Goal: Task Accomplishment & Management: Complete application form

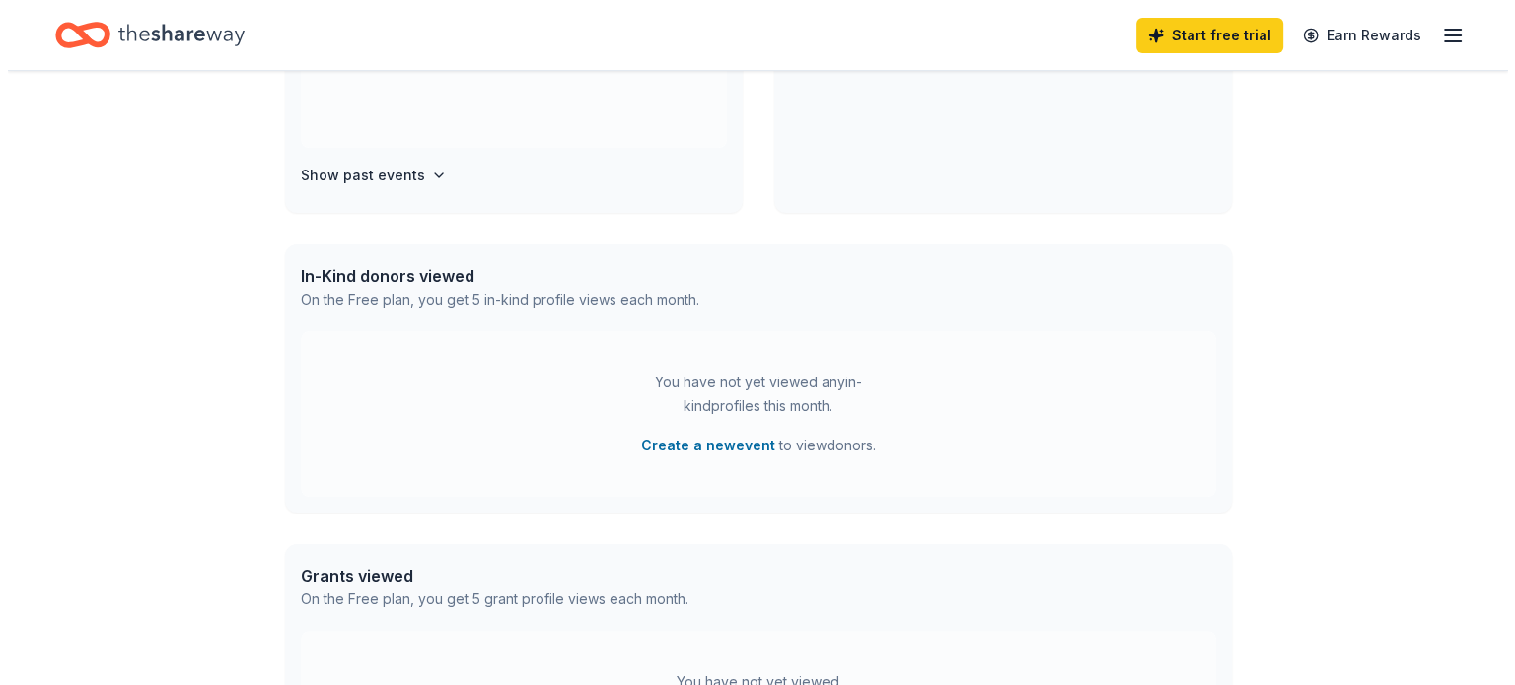
scroll to position [343, 0]
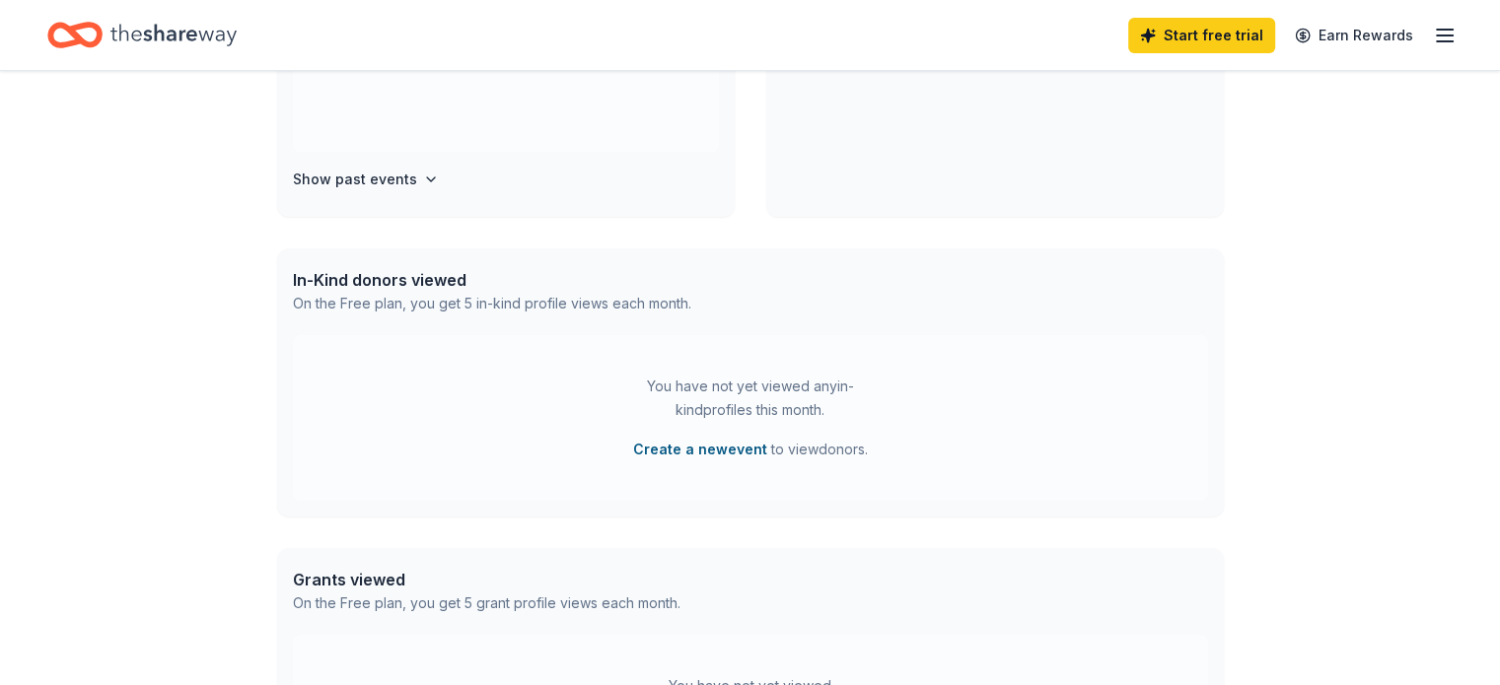
click at [706, 449] on button "Create a new event" at bounding box center [700, 450] width 134 height 24
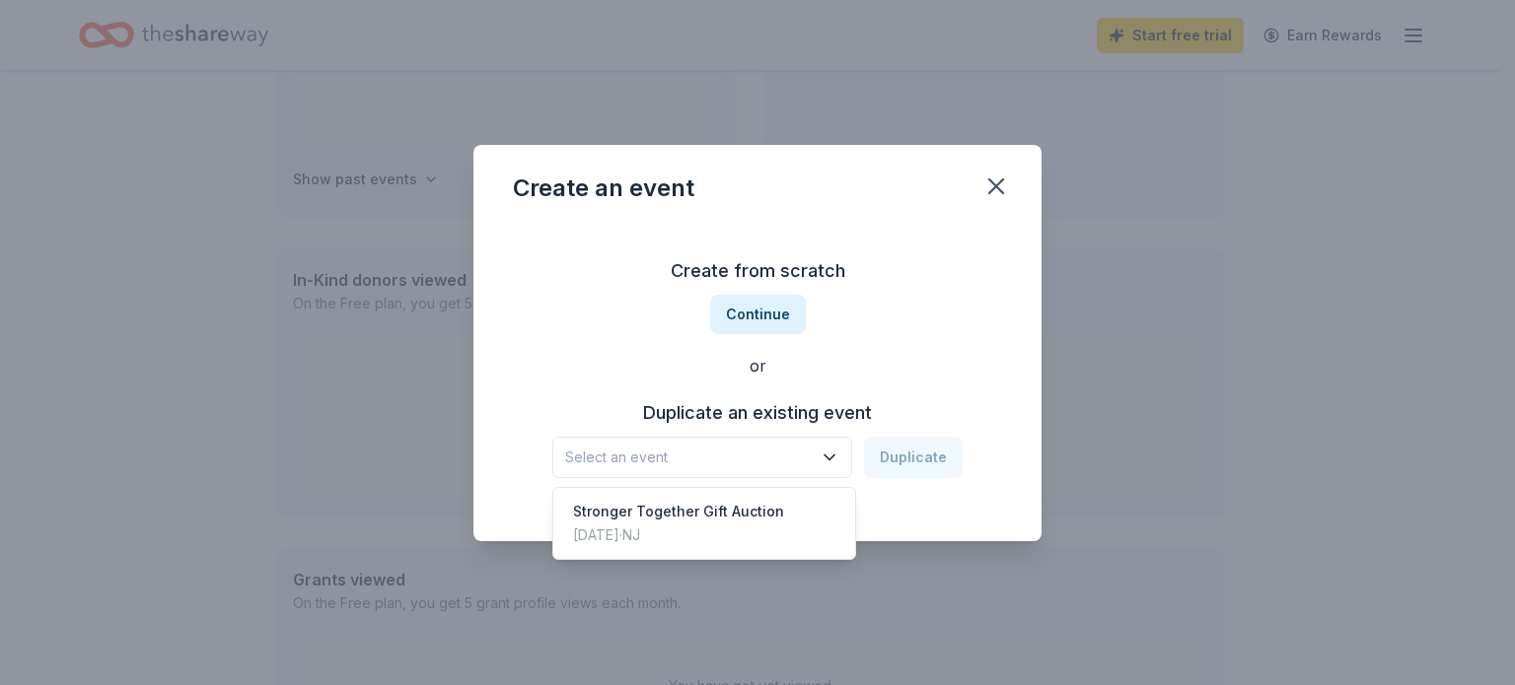
click at [827, 468] on button "Select an event" at bounding box center [702, 457] width 300 height 41
drag, startPoint x: 929, startPoint y: 365, endPoint x: 890, endPoint y: 342, distance: 44.7
click at [925, 362] on div "Create from scratch Continue or Duplicate an existing event Select an event Dup…" at bounding box center [757, 367] width 489 height 286
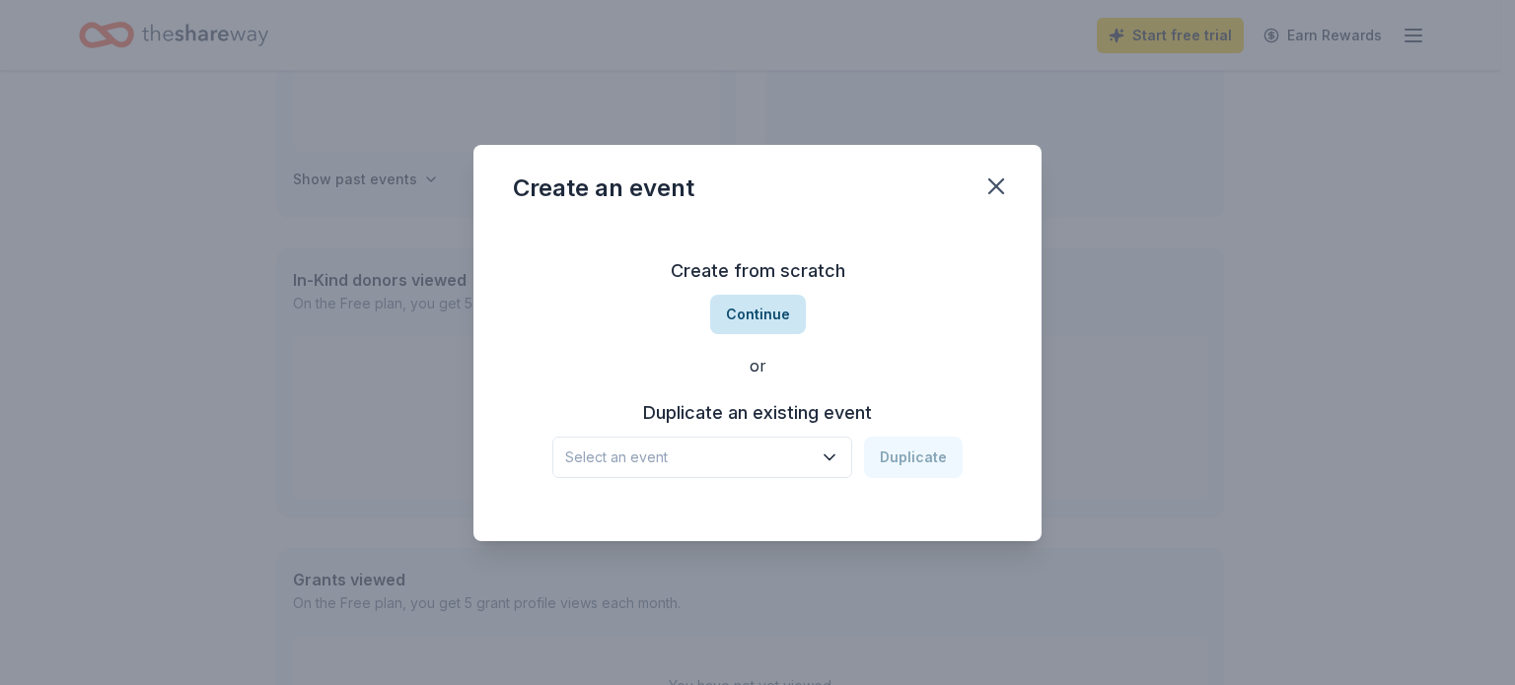
click at [773, 319] on button "Continue" at bounding box center [758, 314] width 96 height 39
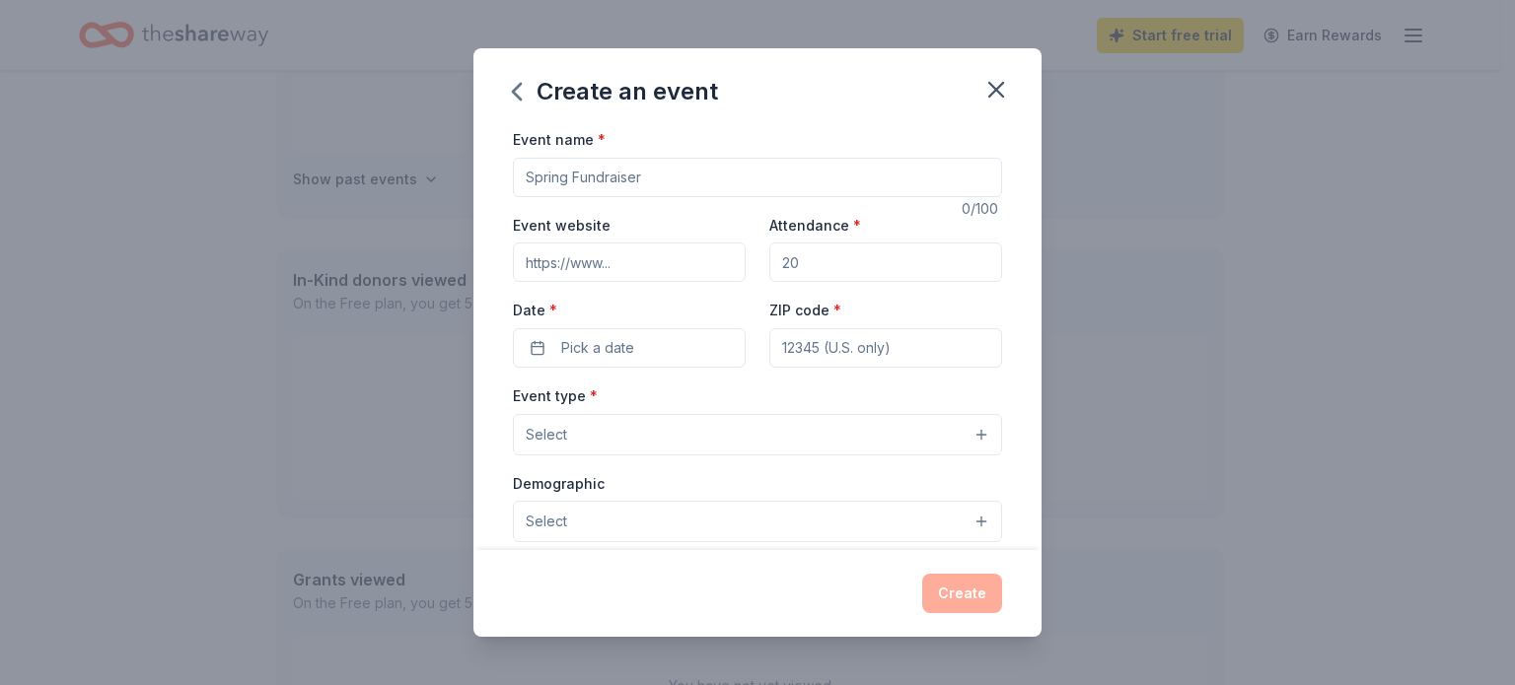
click at [651, 177] on input "Event name *" at bounding box center [757, 177] width 489 height 39
drag, startPoint x: 683, startPoint y: 173, endPoint x: 588, endPoint y: 178, distance: 95.8
click at [588, 178] on input "Event name *" at bounding box center [757, 177] width 489 height 39
type input "Autumn Lights: Festival For [PERSON_NAME]"
click at [634, 262] on input "Event website" at bounding box center [629, 262] width 233 height 39
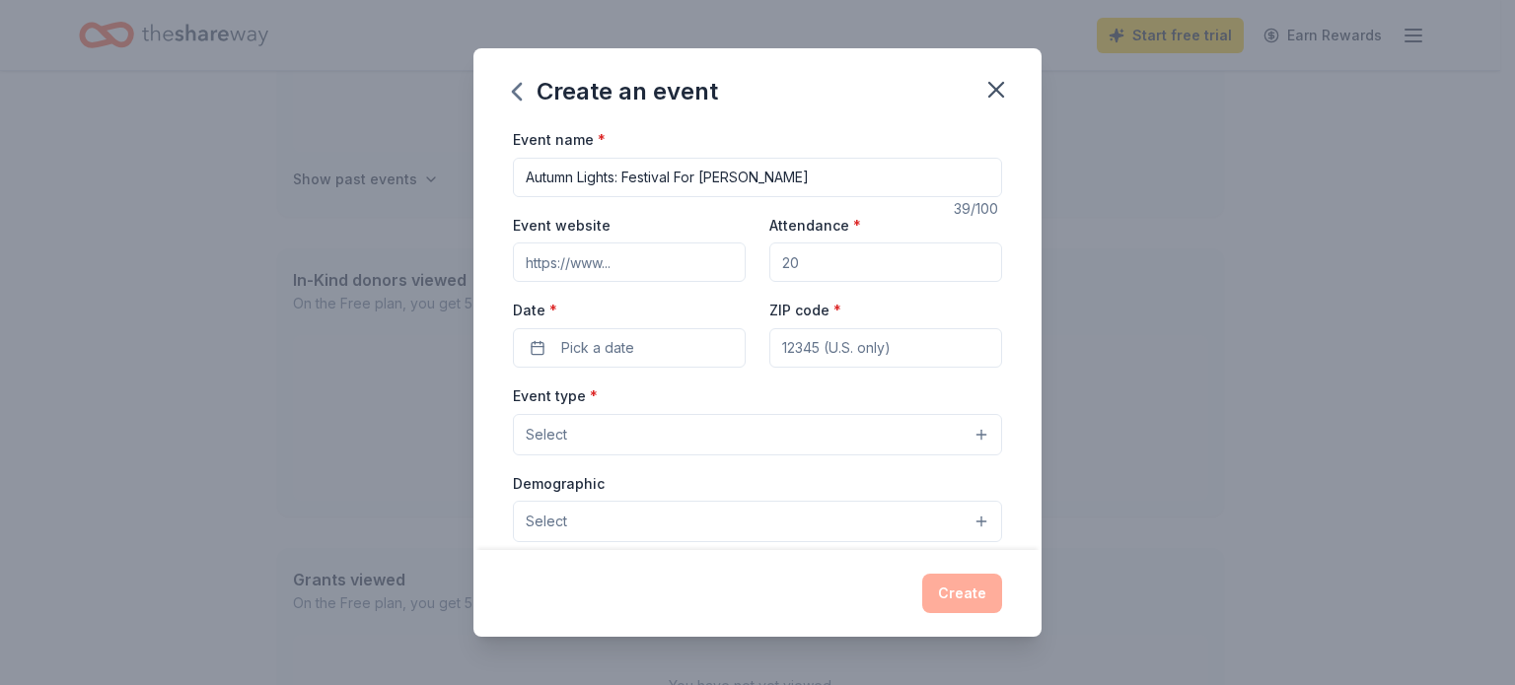
type input "[DOMAIN_NAME]"
drag, startPoint x: 812, startPoint y: 262, endPoint x: 781, endPoint y: 269, distance: 31.3
click at [781, 269] on input "Attendance *" at bounding box center [885, 262] width 233 height 39
type input "150"
click at [642, 348] on button "Pick a date" at bounding box center [629, 347] width 233 height 39
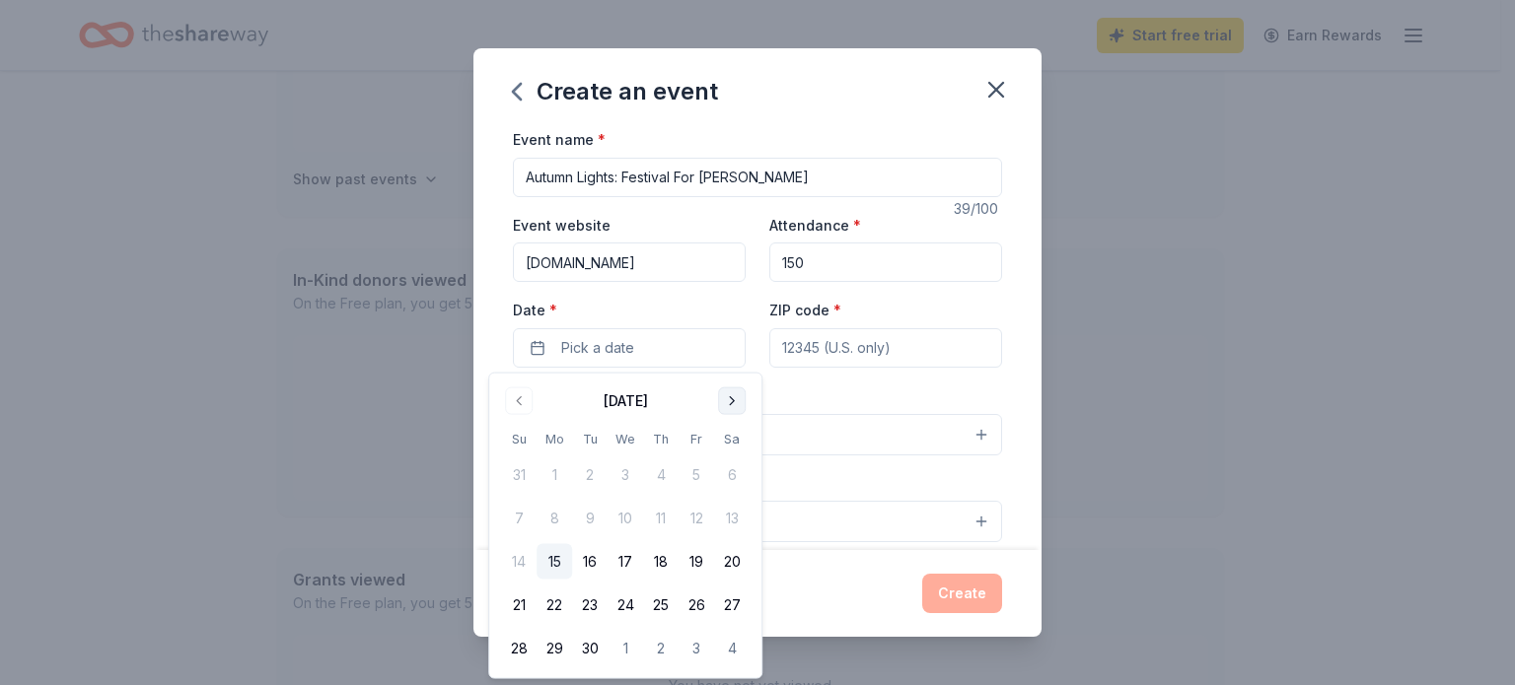
drag, startPoint x: 748, startPoint y: 396, endPoint x: 735, endPoint y: 401, distance: 13.7
click at [737, 399] on div "[DATE]" at bounding box center [625, 400] width 249 height 28
click at [730, 404] on button "Go to next month" at bounding box center [732, 402] width 28 height 28
click at [518, 513] on button "5" at bounding box center [519, 519] width 36 height 36
click at [831, 352] on input "ZIP code *" at bounding box center [885, 347] width 233 height 39
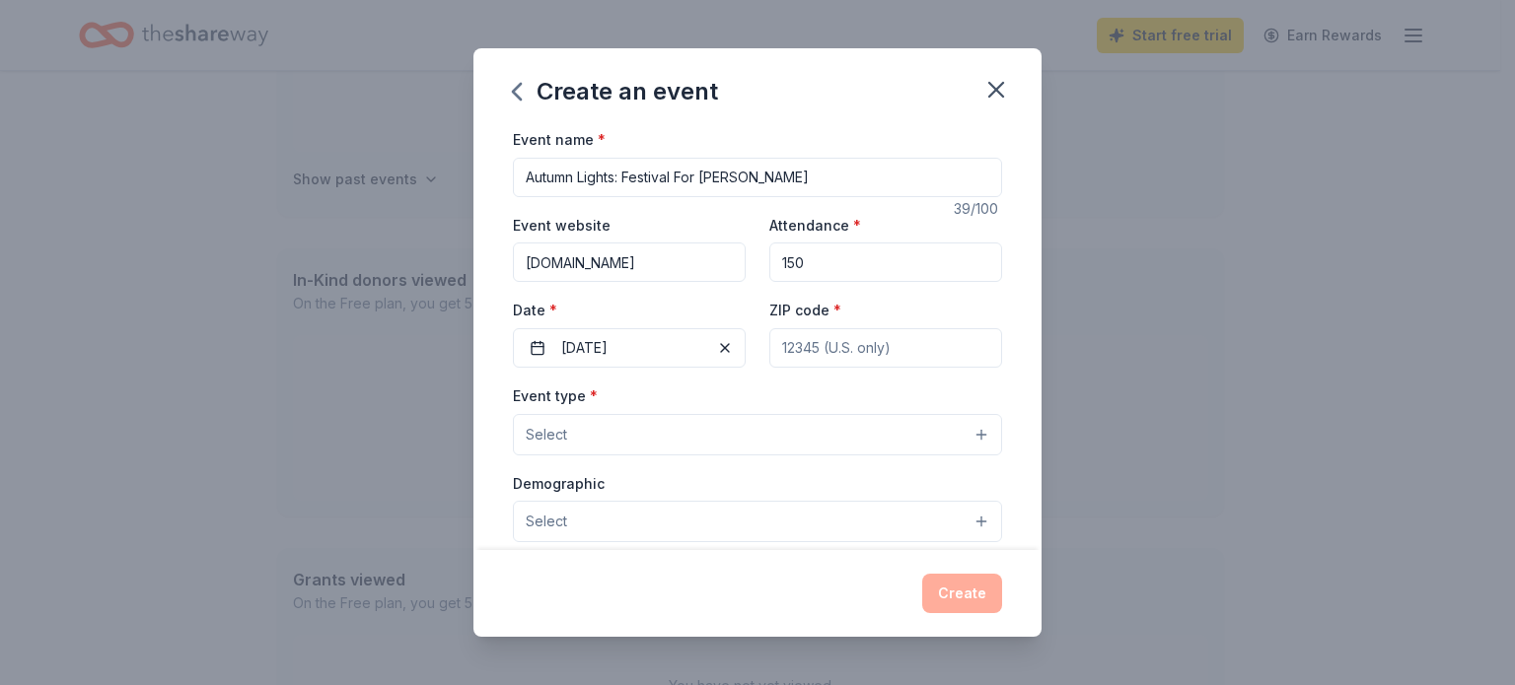
type input "08722"
type input "[STREET_ADDRESS]"
click at [698, 433] on button "Select" at bounding box center [757, 434] width 489 height 41
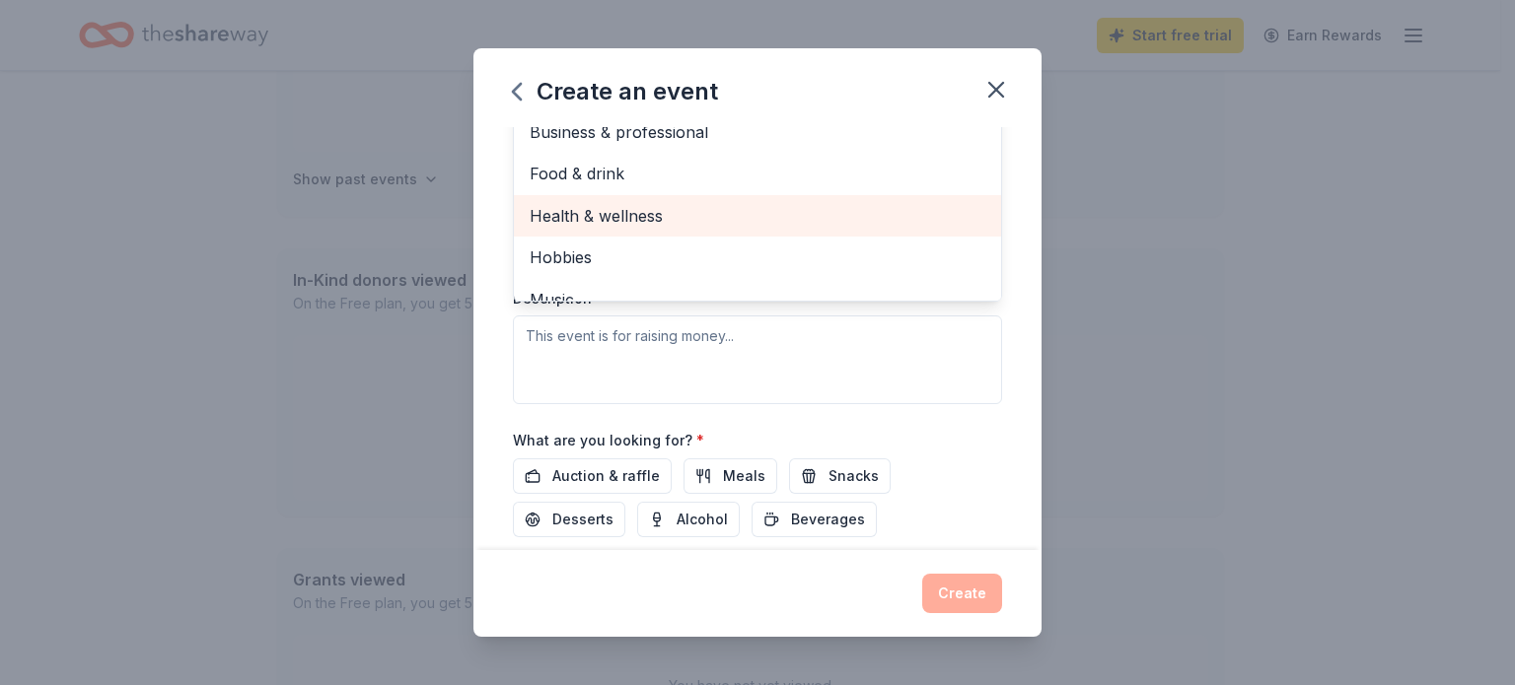
scroll to position [296, 0]
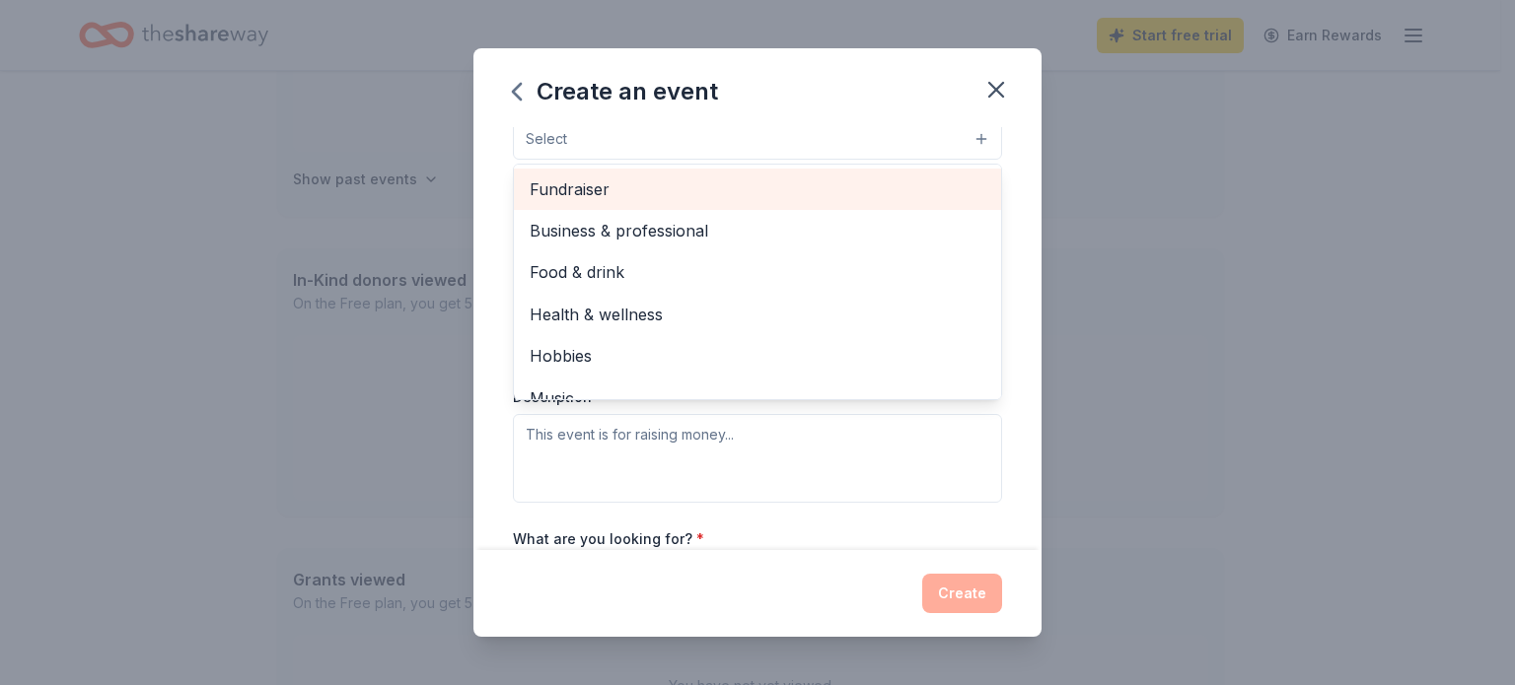
click at [574, 188] on span "Fundraiser" at bounding box center [758, 190] width 456 height 26
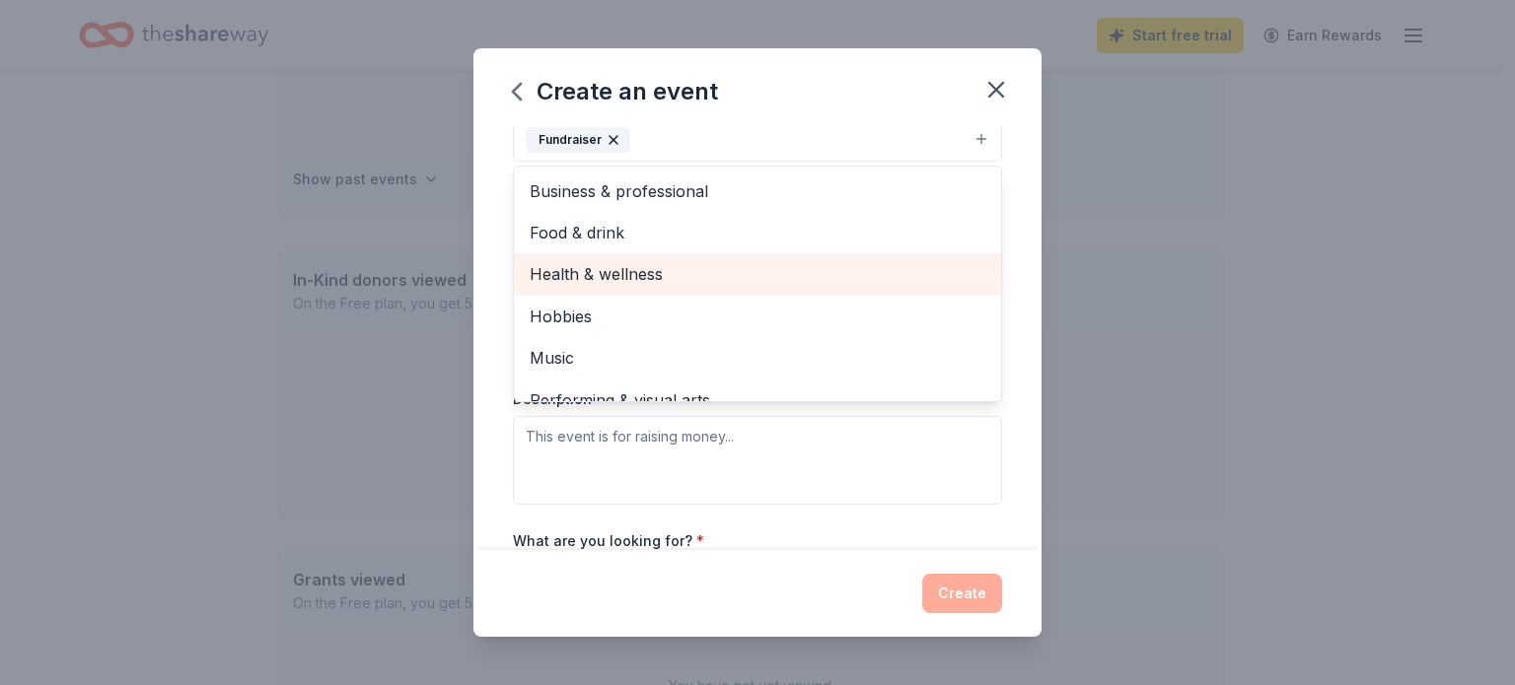
click at [691, 268] on span "Health & wellness" at bounding box center [758, 274] width 456 height 26
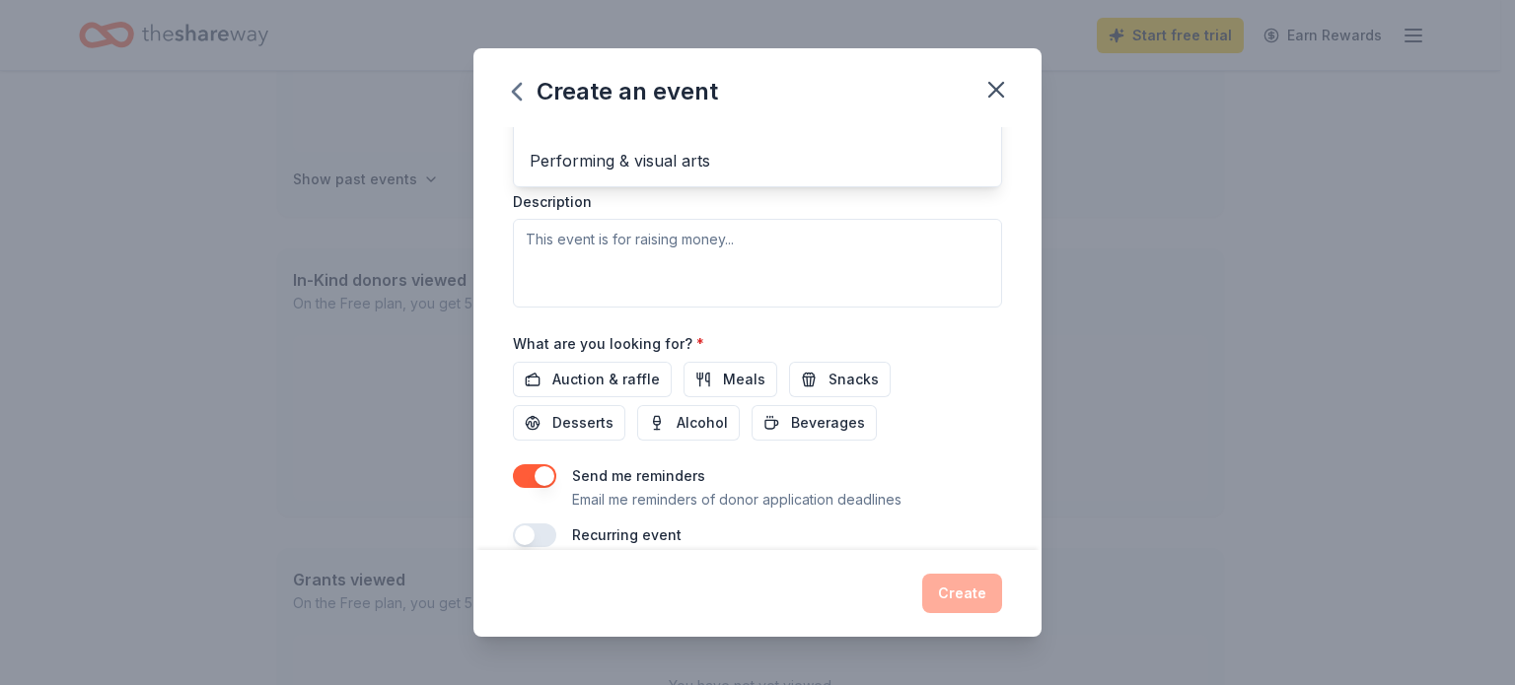
scroll to position [521, 0]
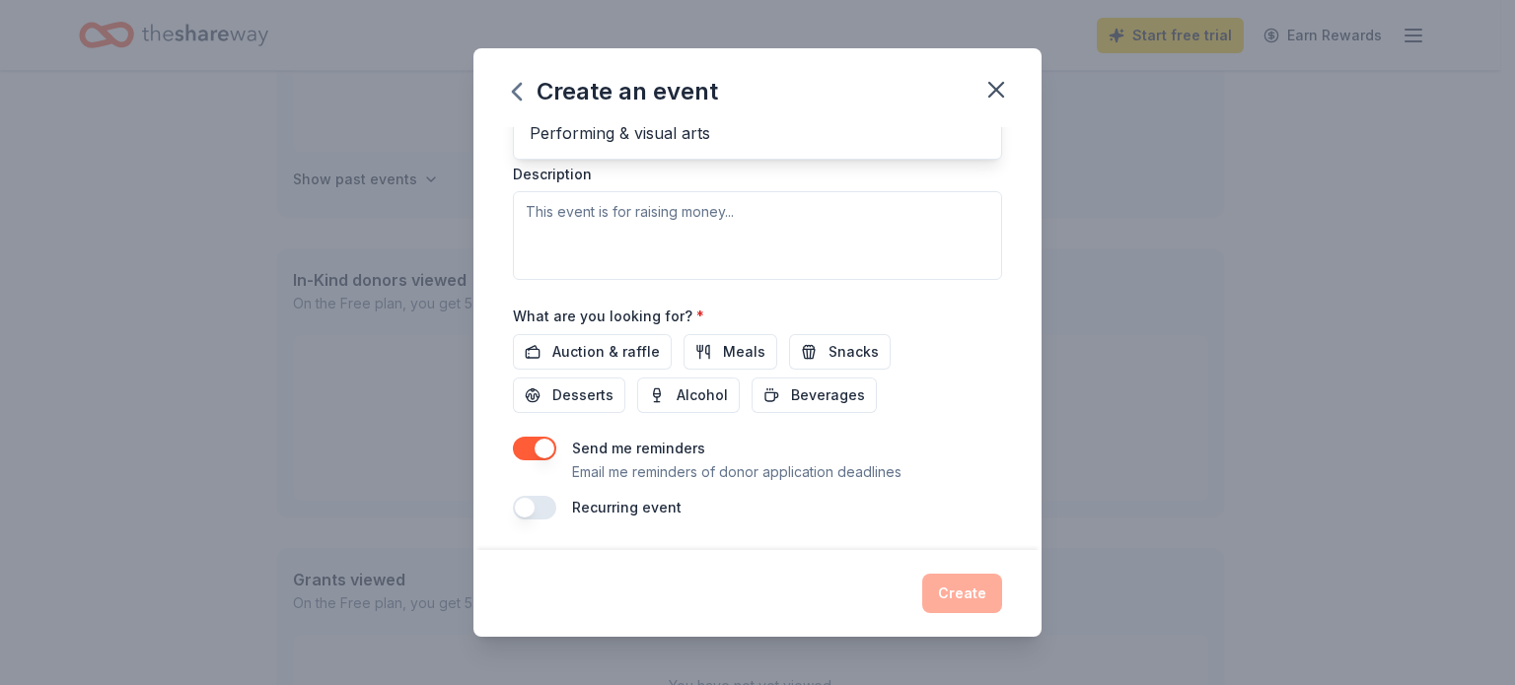
click at [616, 354] on div "Event name * Autumn Lights: Festival For [PERSON_NAME] 39 /100 Event website [D…" at bounding box center [757, 63] width 489 height 913
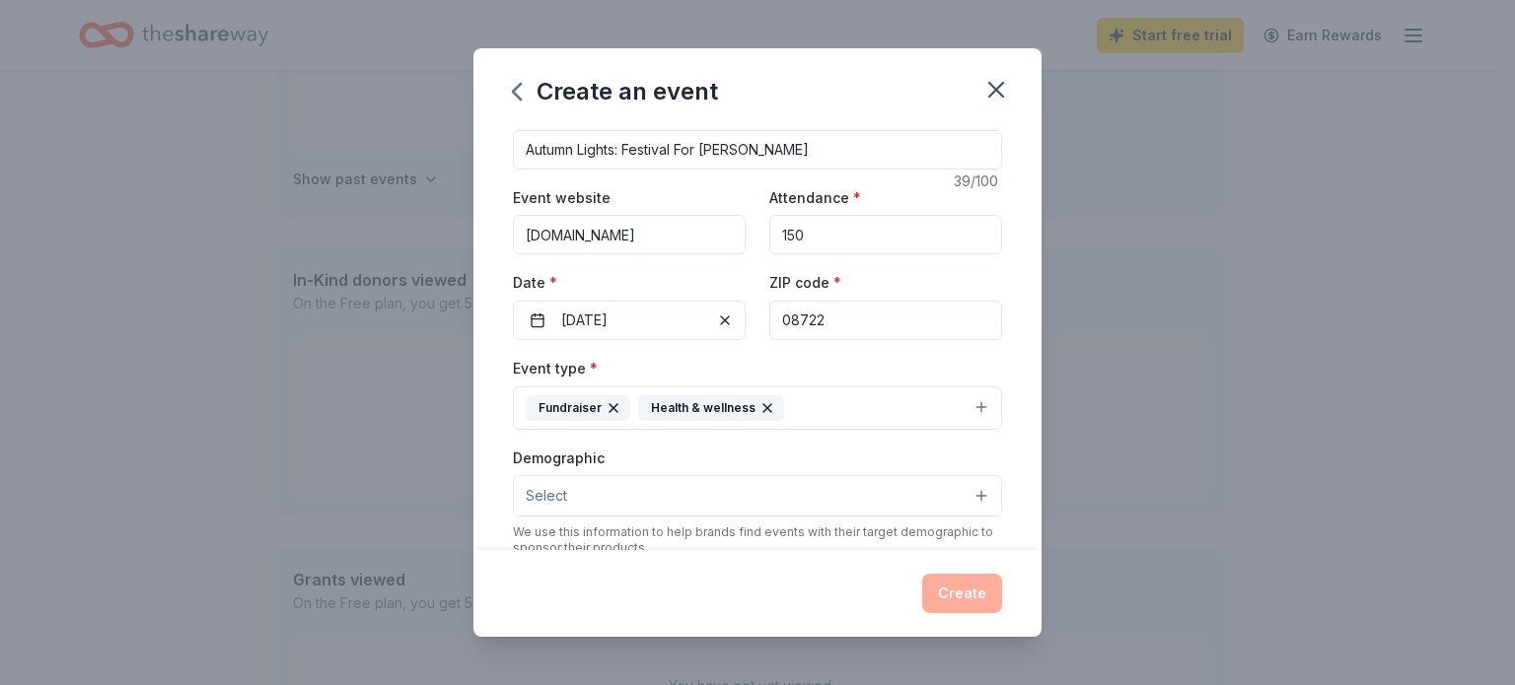
scroll to position [225, 0]
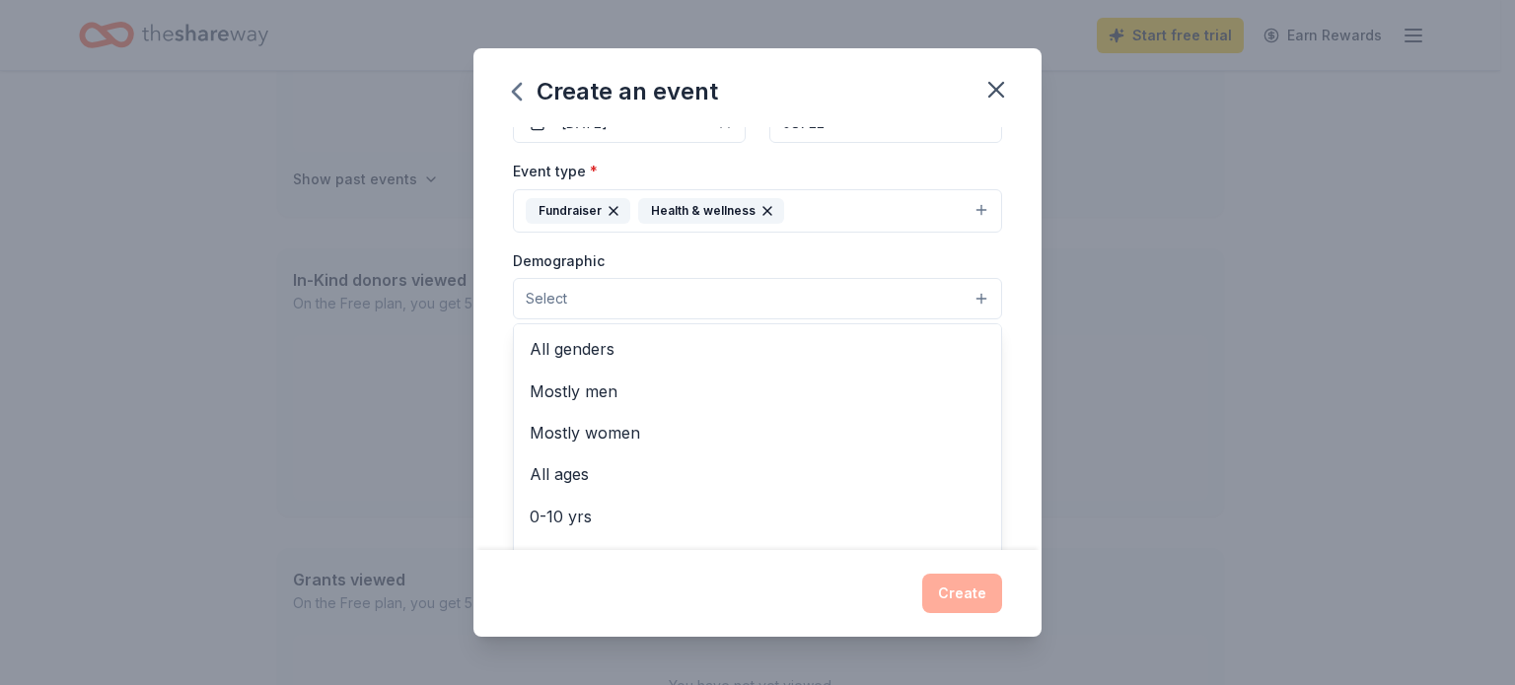
click at [567, 298] on button "Select" at bounding box center [757, 298] width 489 height 41
click at [572, 350] on span "All genders" at bounding box center [758, 349] width 456 height 26
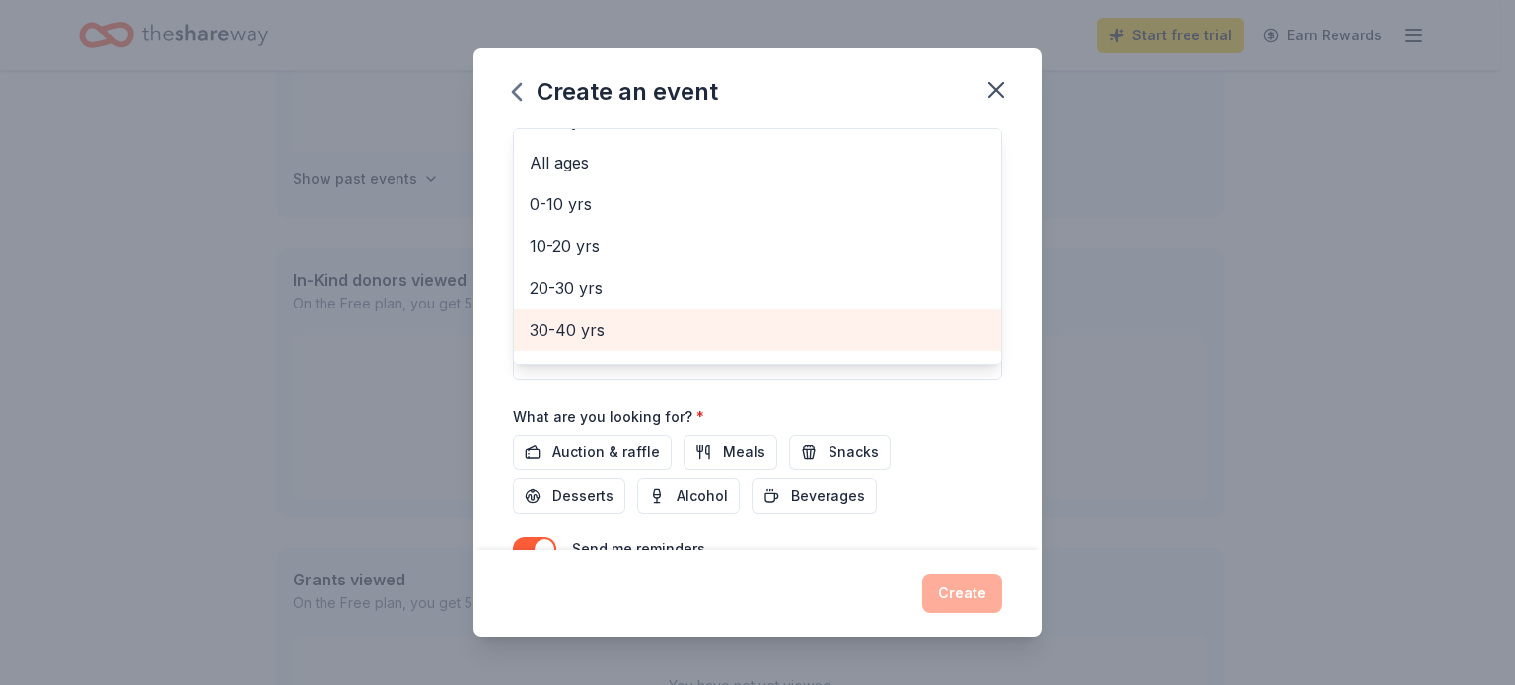
scroll to position [0, 0]
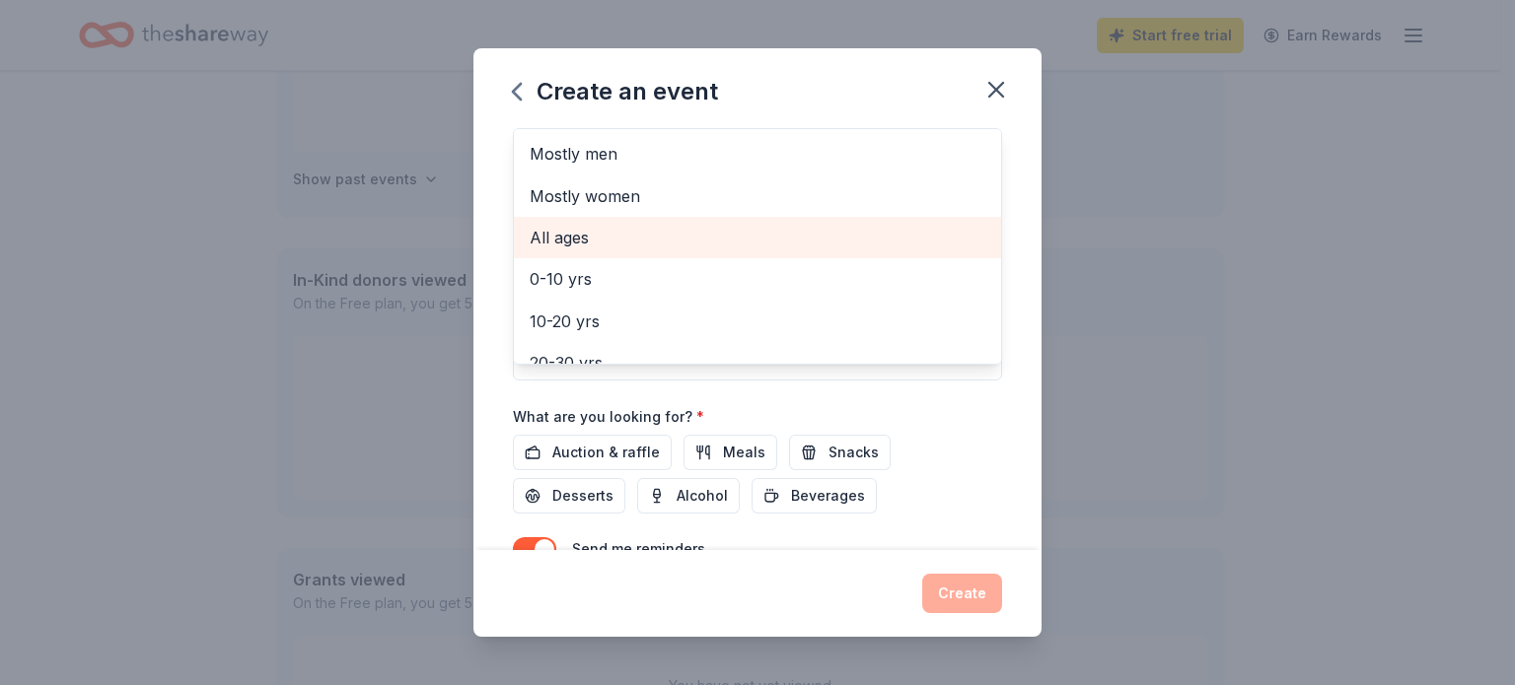
click at [608, 235] on span "All ages" at bounding box center [758, 238] width 456 height 26
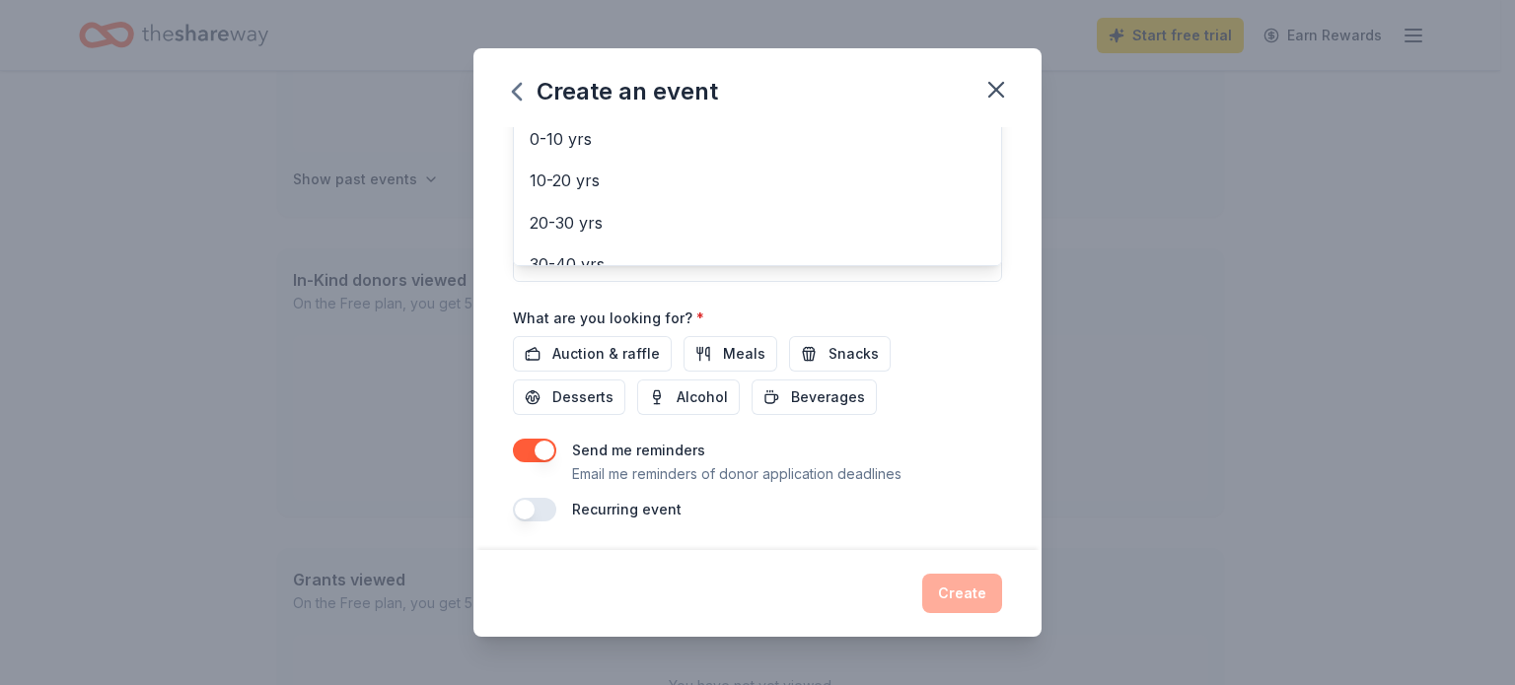
click at [1005, 315] on div "Event name * Autumn Lights: Festival For [PERSON_NAME] 39 /100 Event website [D…" at bounding box center [757, 338] width 568 height 423
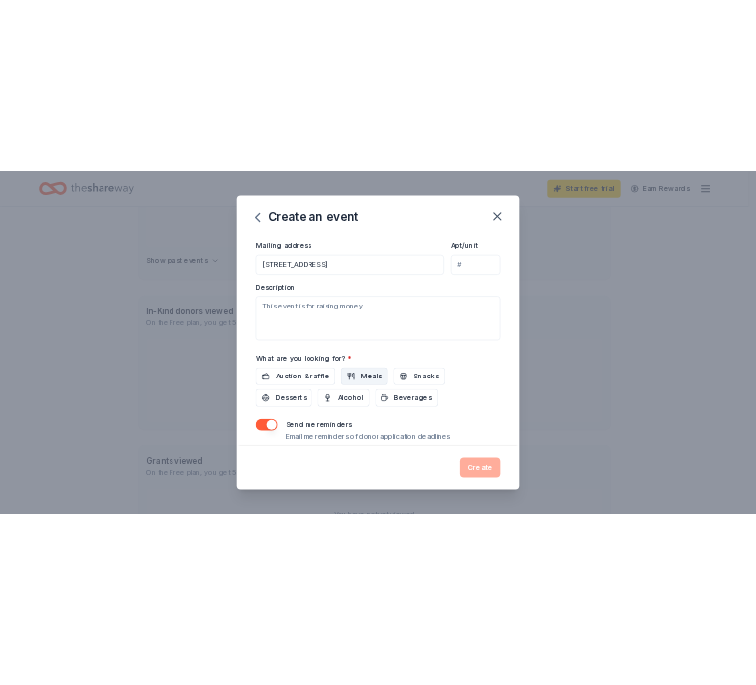
scroll to position [481, 0]
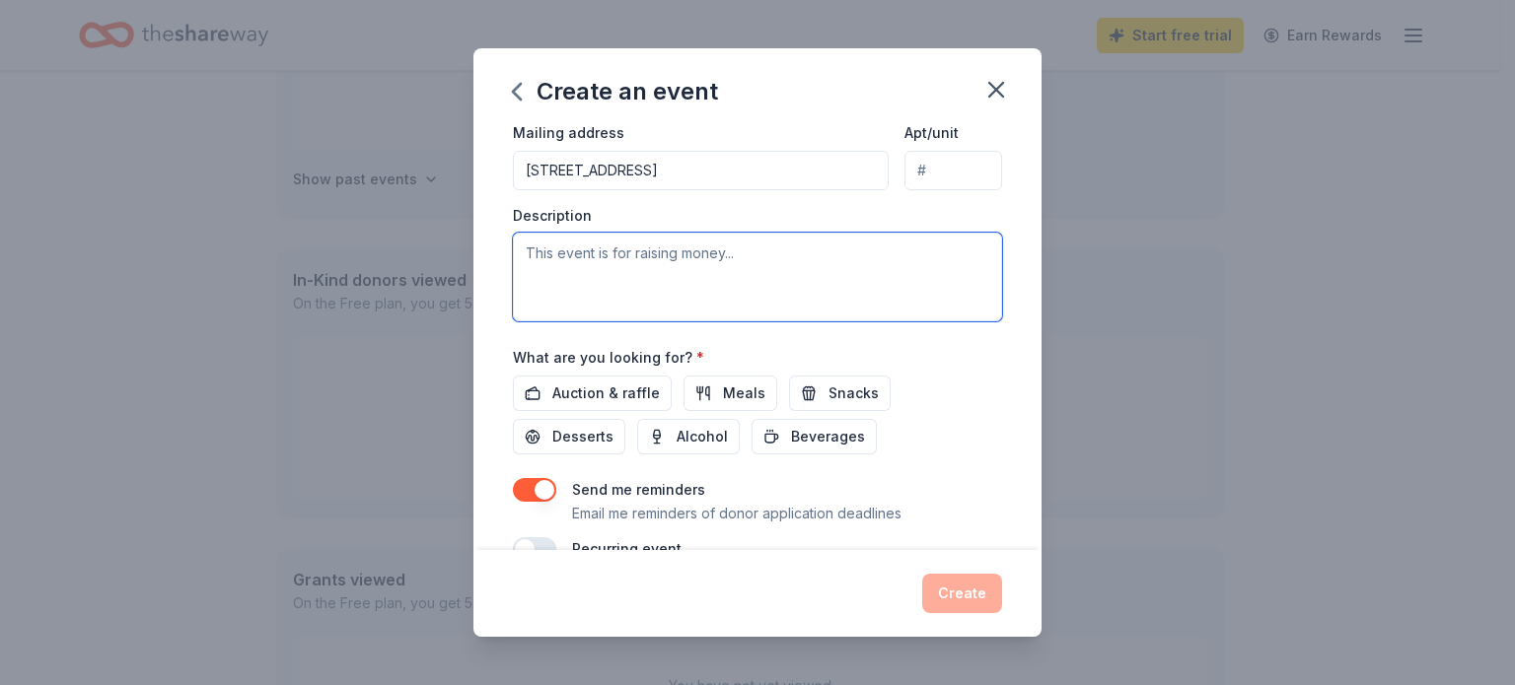
click at [593, 271] on textarea at bounding box center [757, 277] width 489 height 89
